Goal: Task Accomplishment & Management: Use online tool/utility

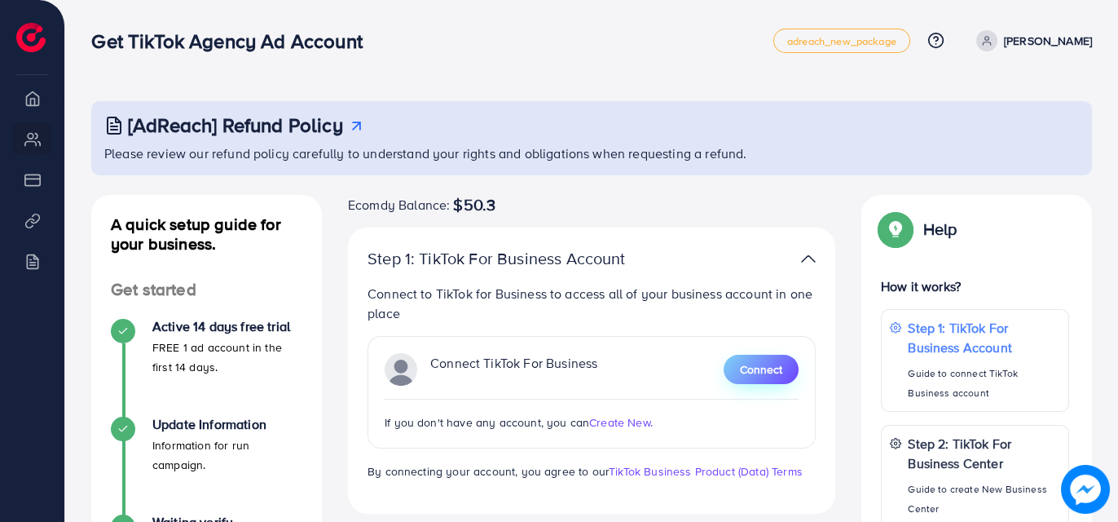
click at [749, 359] on button "Connect" at bounding box center [761, 368] width 75 height 29
click at [759, 373] on span "Connect" at bounding box center [761, 369] width 42 height 16
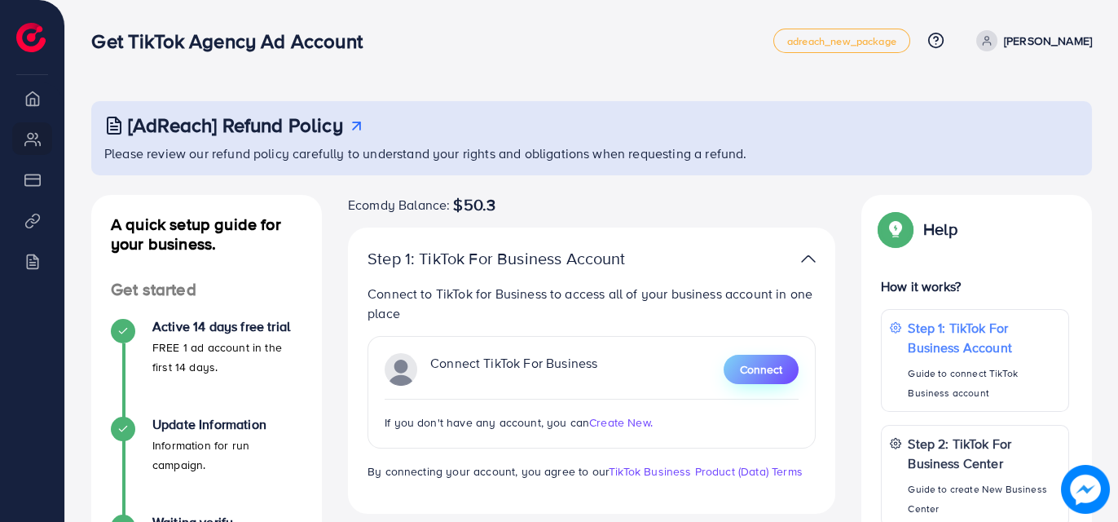
click at [759, 373] on span "Connect" at bounding box center [761, 369] width 42 height 16
click at [759, 372] on span "Connect" at bounding box center [761, 369] width 42 height 16
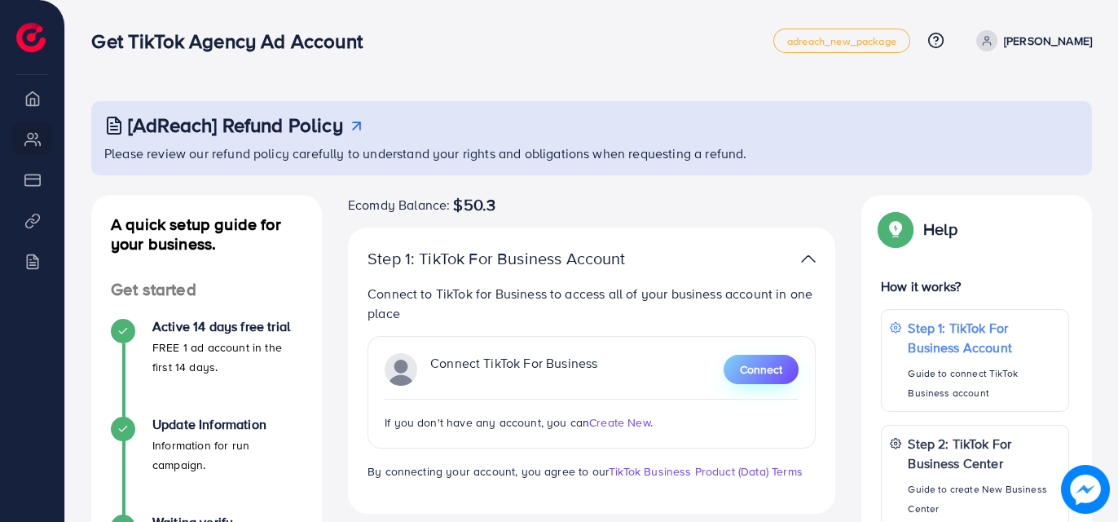
click at [759, 372] on span "Connect" at bounding box center [761, 369] width 42 height 16
click at [946, 357] on div "Step 1: TikTok For Business Account Guide to connect TikTok Business account" at bounding box center [984, 360] width 154 height 86
